Goal: Information Seeking & Learning: Learn about a topic

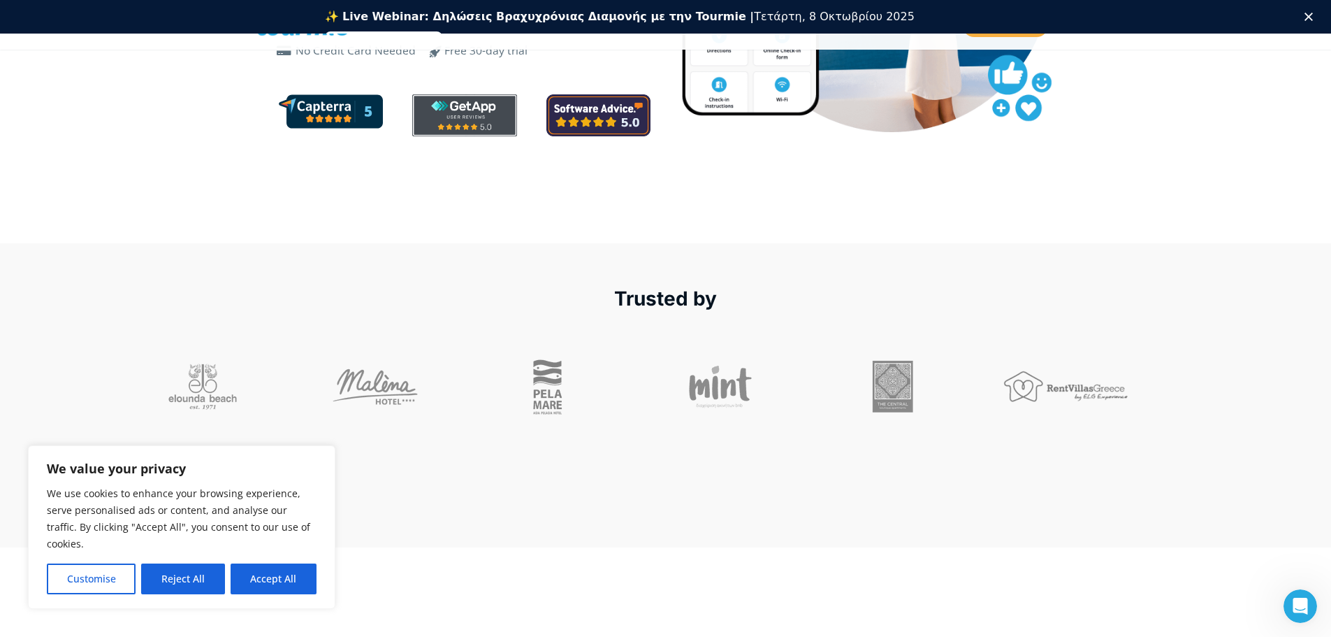
scroll to position [439, 0]
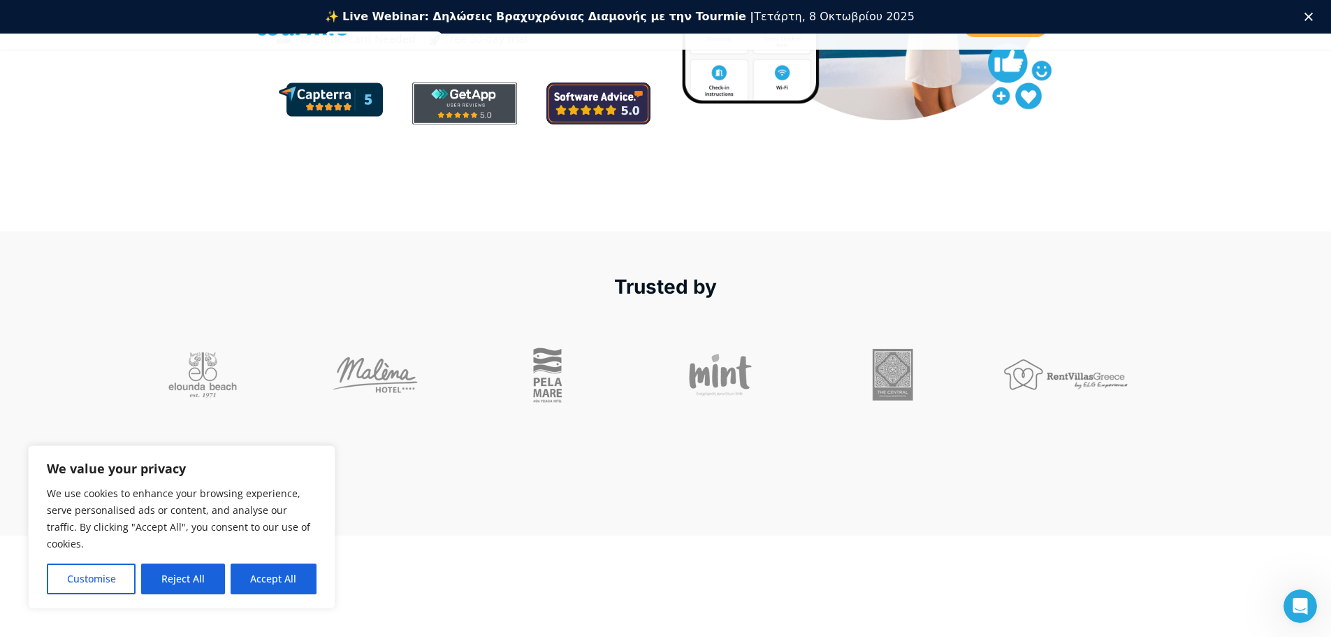
click at [895, 372] on div at bounding box center [902, 375] width 159 height 70
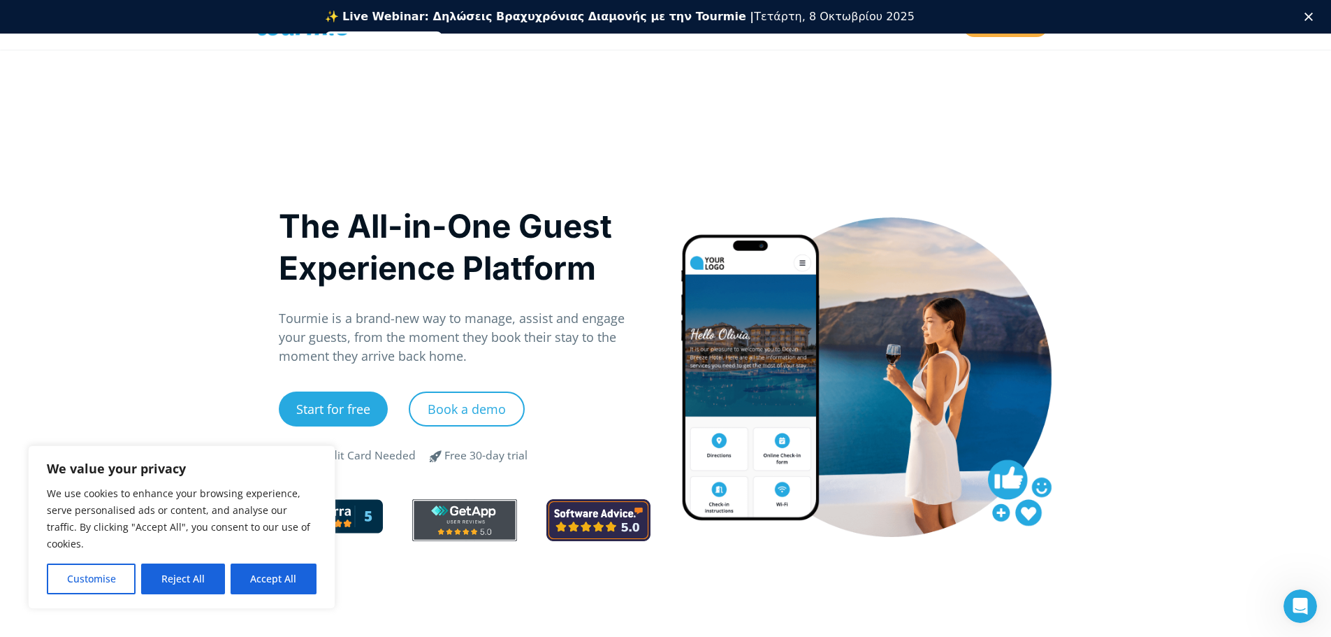
scroll to position [0, 0]
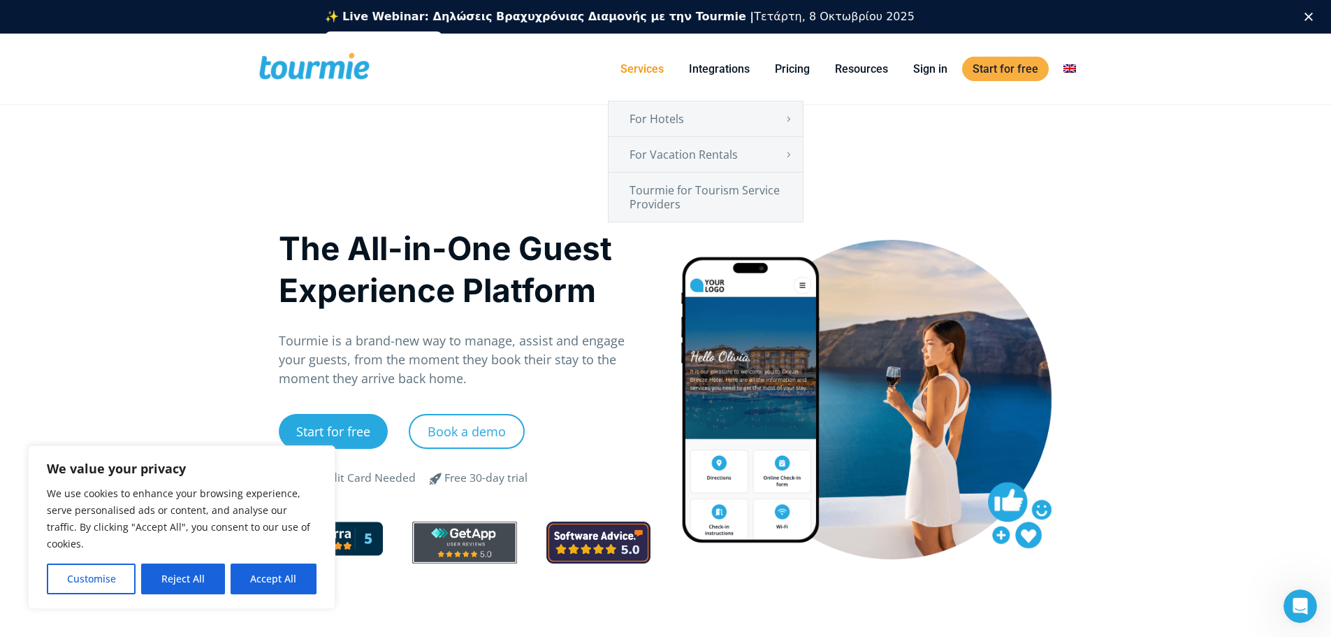
click at [637, 68] on link "Services" at bounding box center [642, 68] width 64 height 17
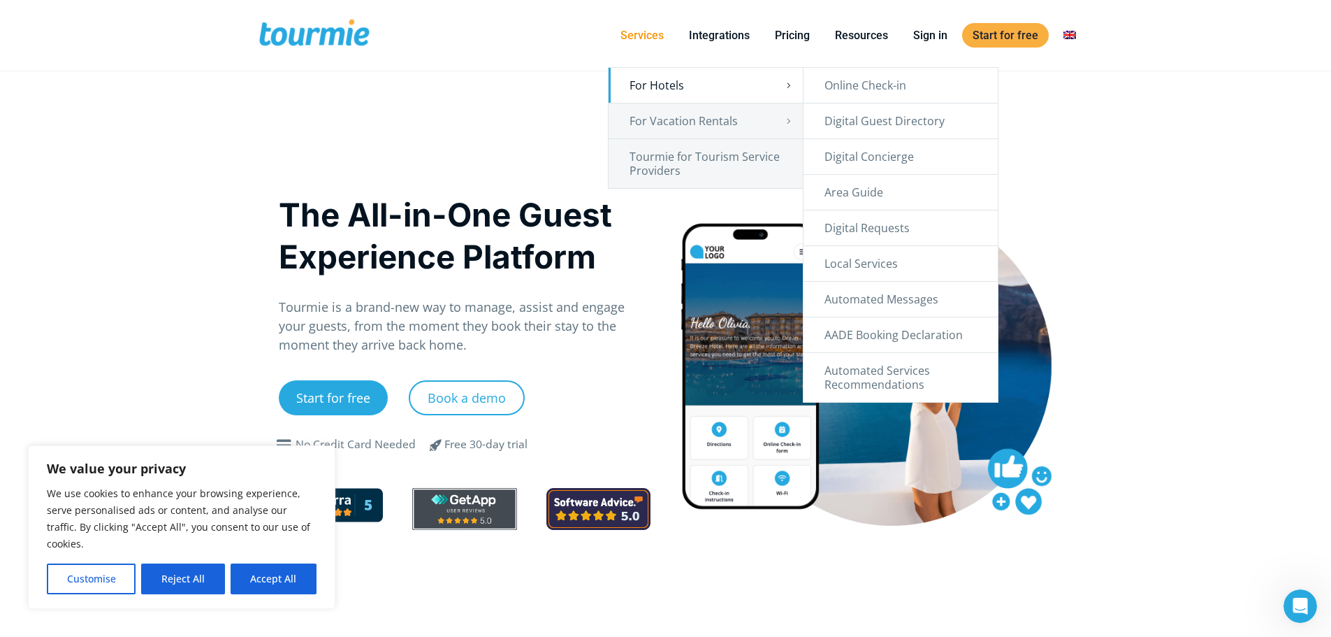
click at [644, 89] on link "For Hotels" at bounding box center [706, 85] width 194 height 35
click at [950, 126] on link "Digital Guest Directory" at bounding box center [901, 120] width 194 height 35
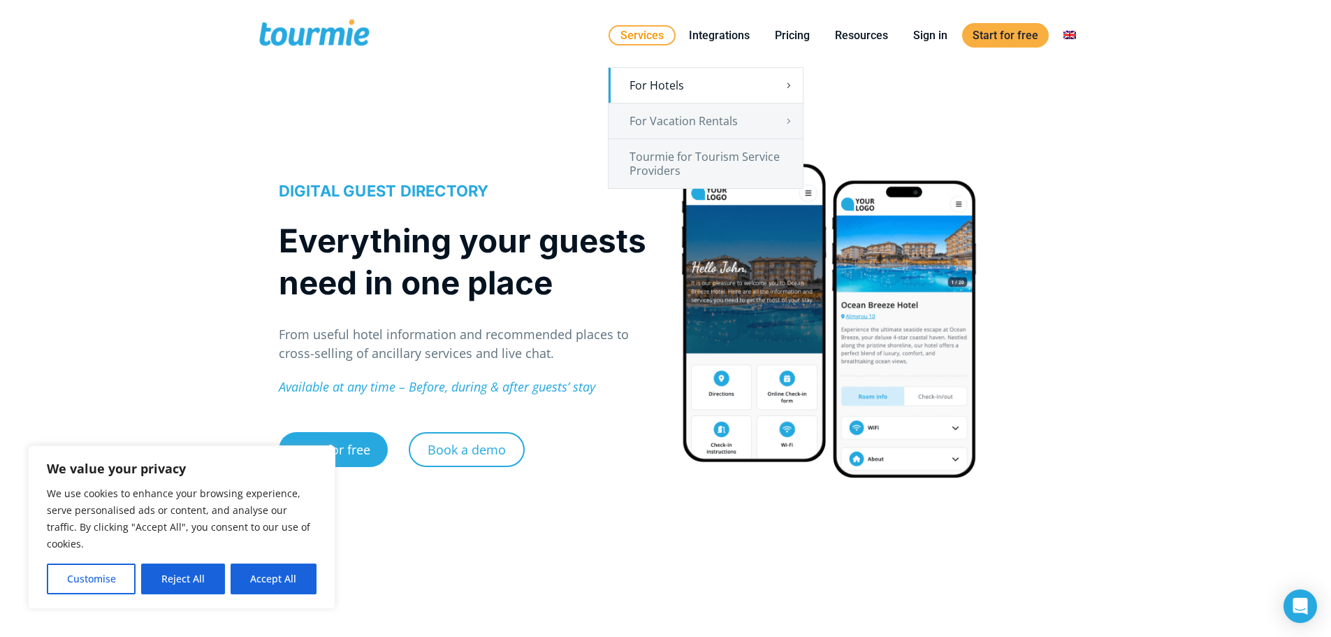
click at [653, 41] on link "Services" at bounding box center [642, 35] width 67 height 20
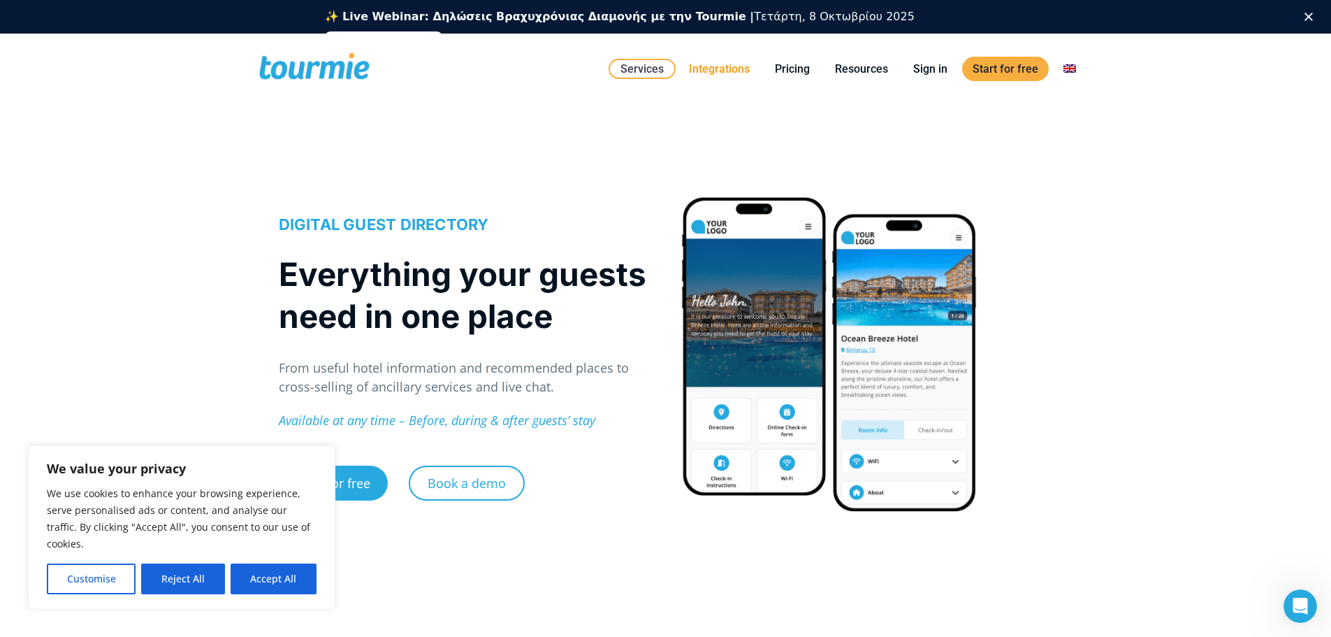
click at [731, 76] on link "Integrations" at bounding box center [720, 68] width 82 height 17
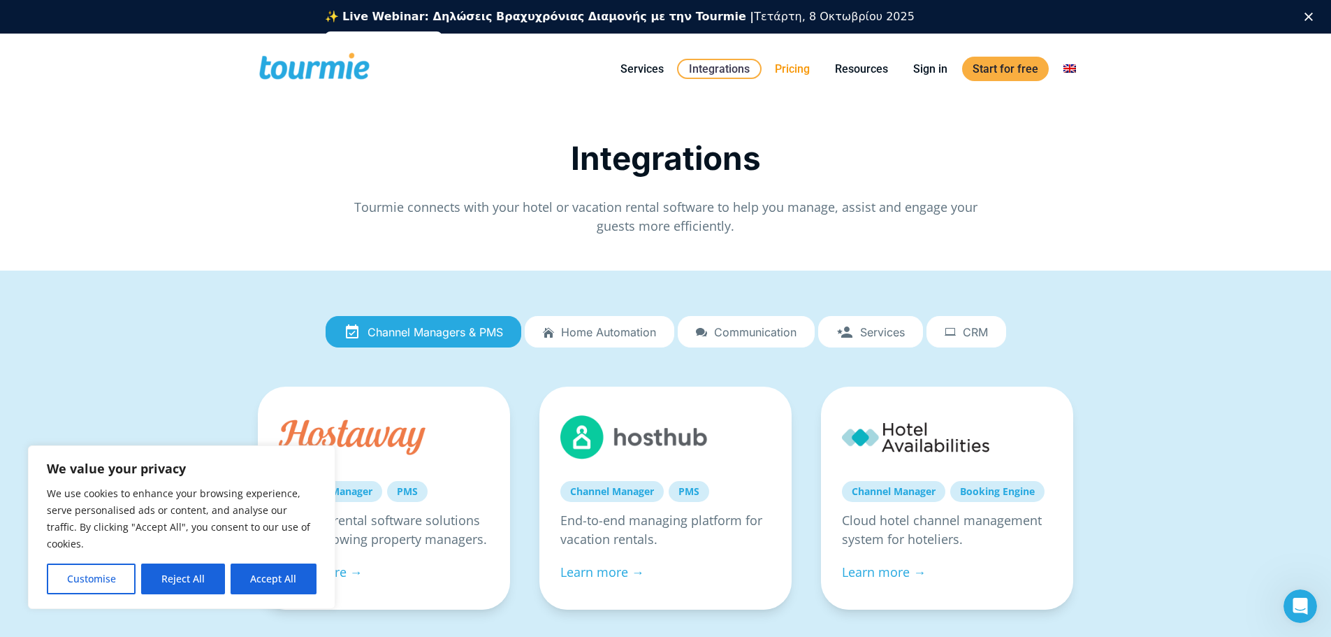
click at [799, 73] on link "Pricing" at bounding box center [793, 68] width 56 height 17
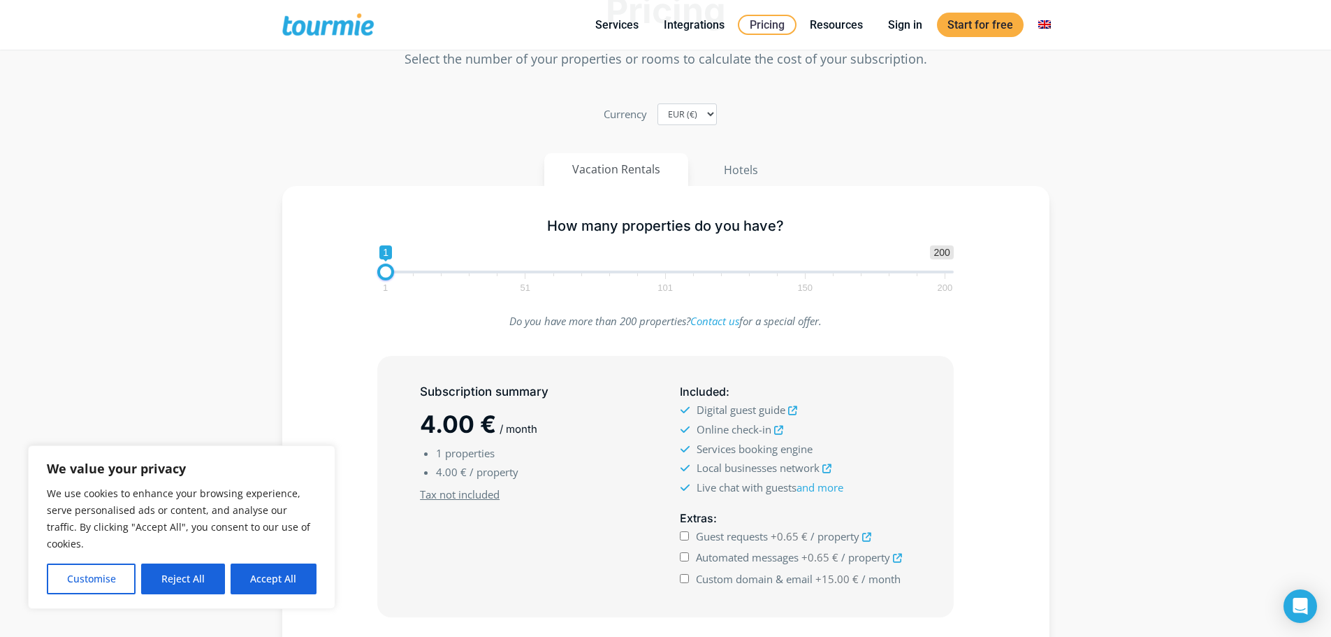
scroll to position [70, 0]
click at [753, 174] on button "Hotels" at bounding box center [741, 169] width 92 height 34
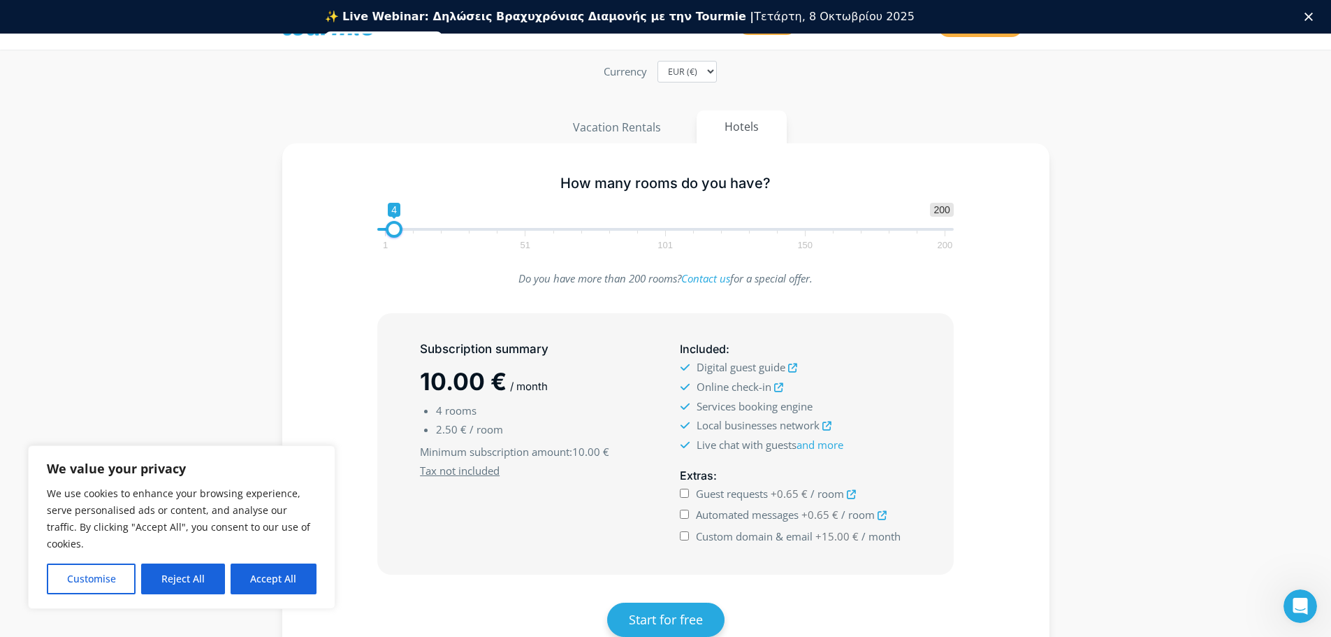
scroll to position [140, 0]
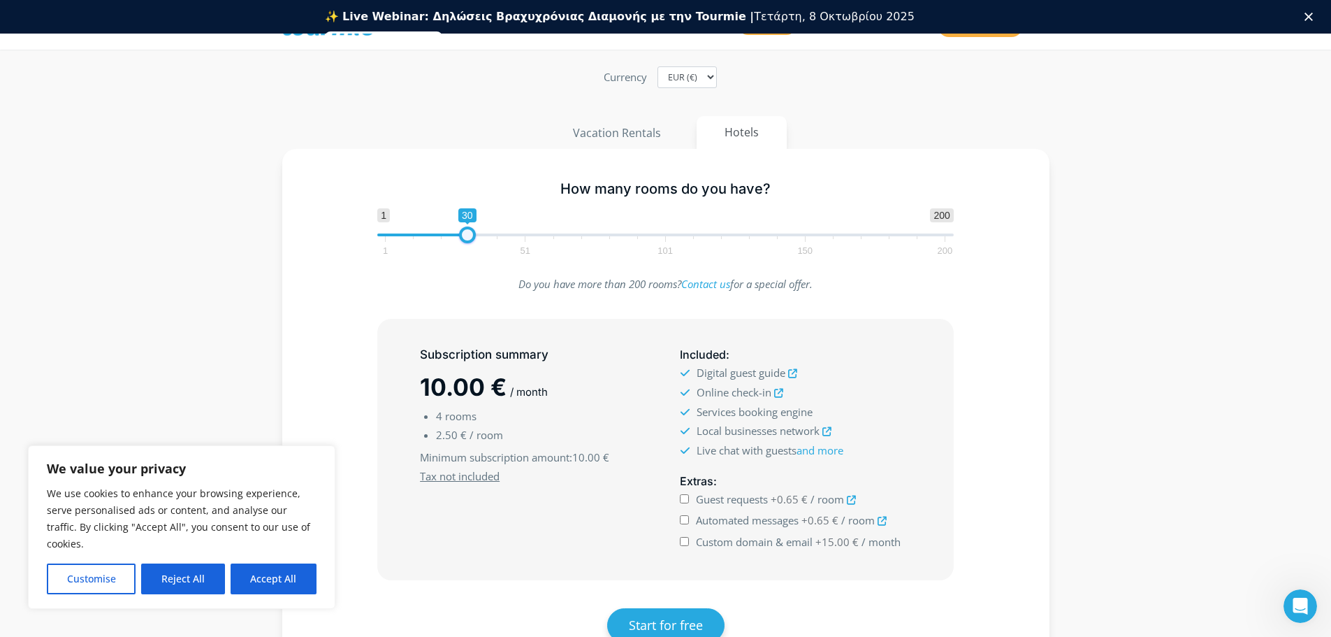
type input "29"
drag, startPoint x: 398, startPoint y: 236, endPoint x: 469, endPoint y: 238, distance: 71.3
click at [469, 238] on span at bounding box center [464, 234] width 17 height 17
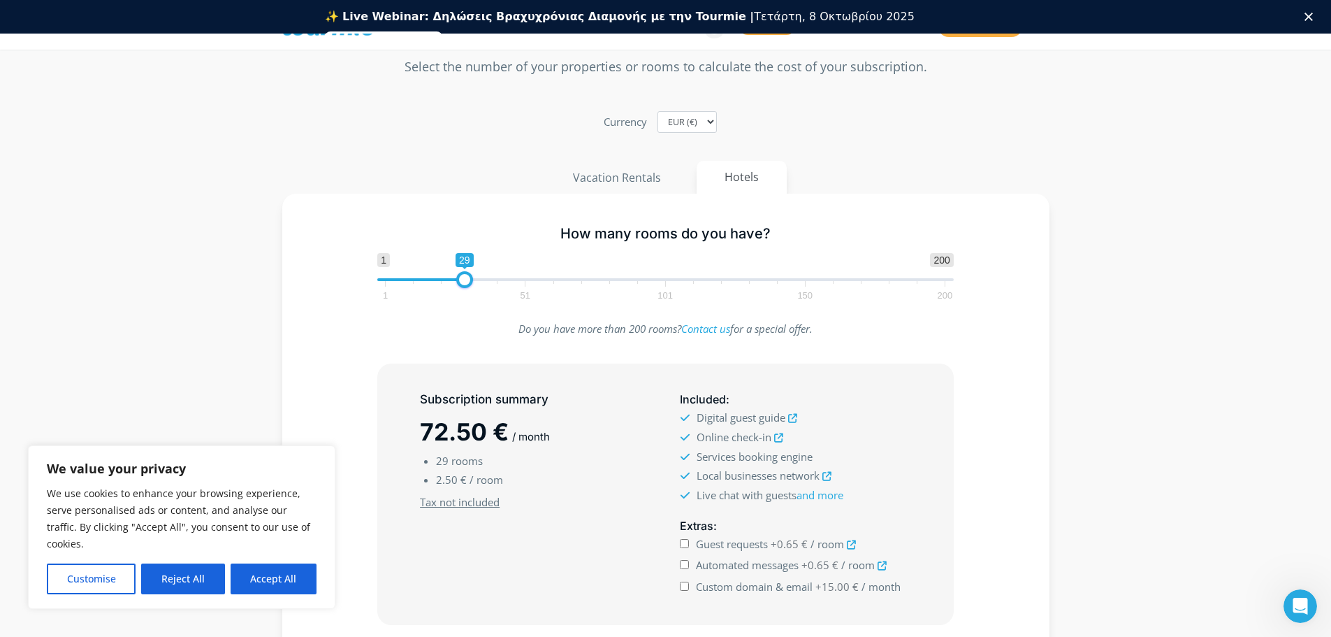
scroll to position [0, 0]
